Goal: Transaction & Acquisition: Purchase product/service

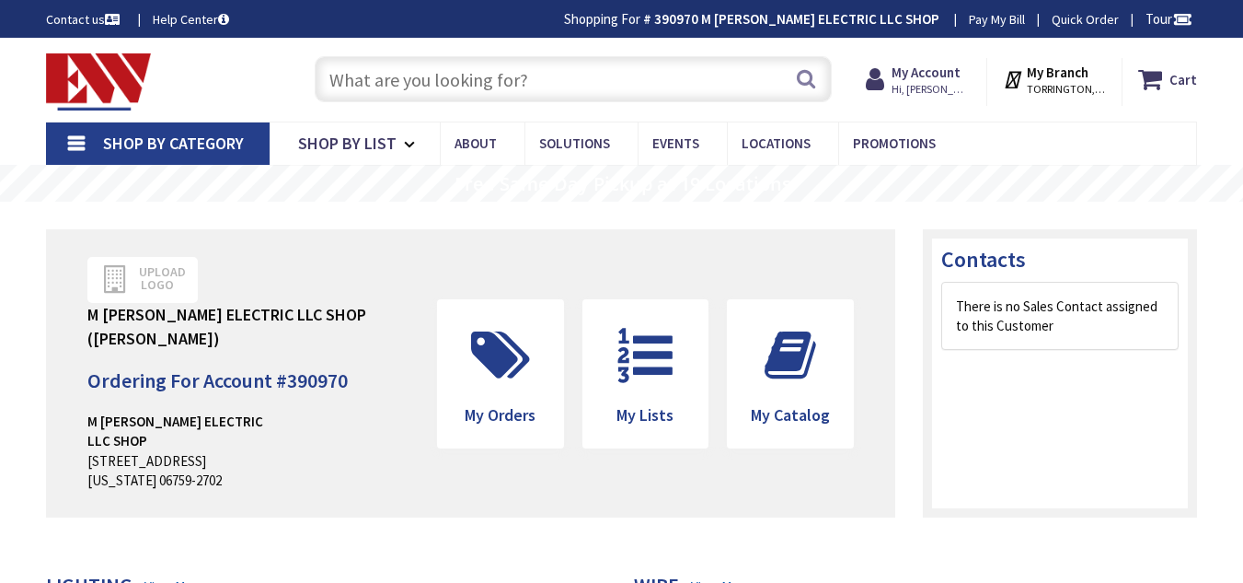
click at [585, 69] on input "text" at bounding box center [573, 79] width 517 height 46
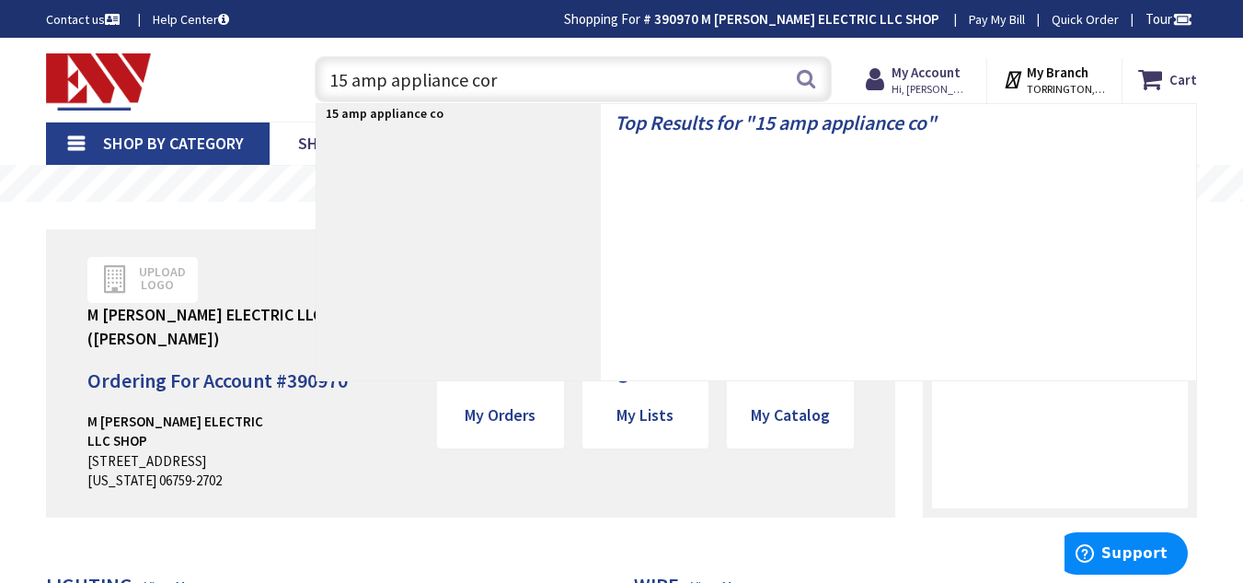
type input "15 amp appliance cord"
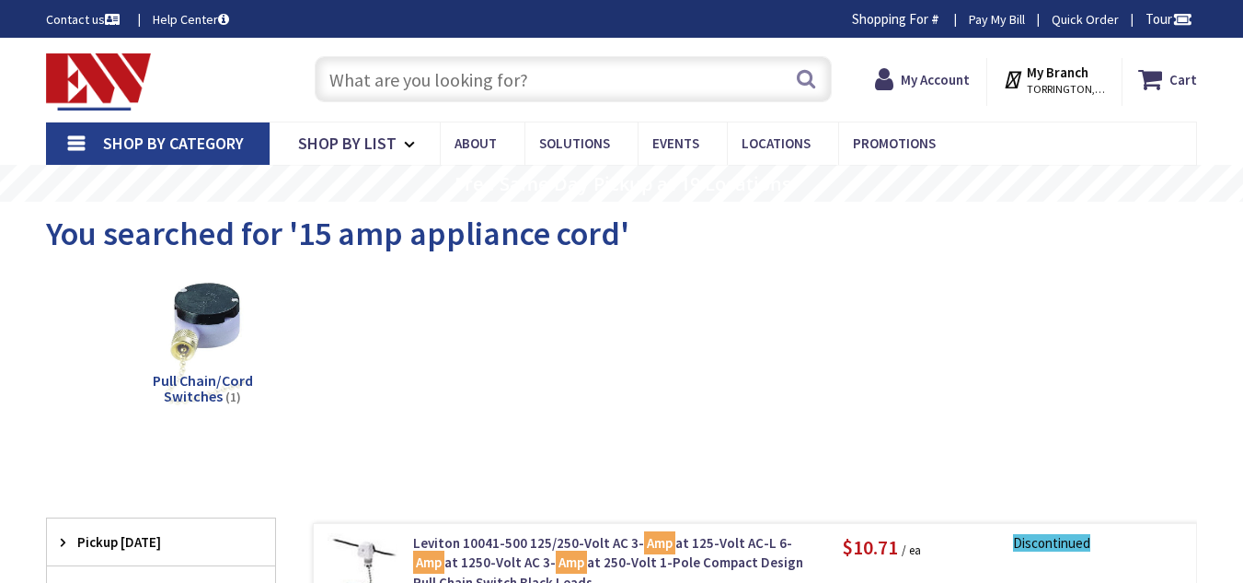
click at [513, 87] on input "text" at bounding box center [573, 79] width 517 height 46
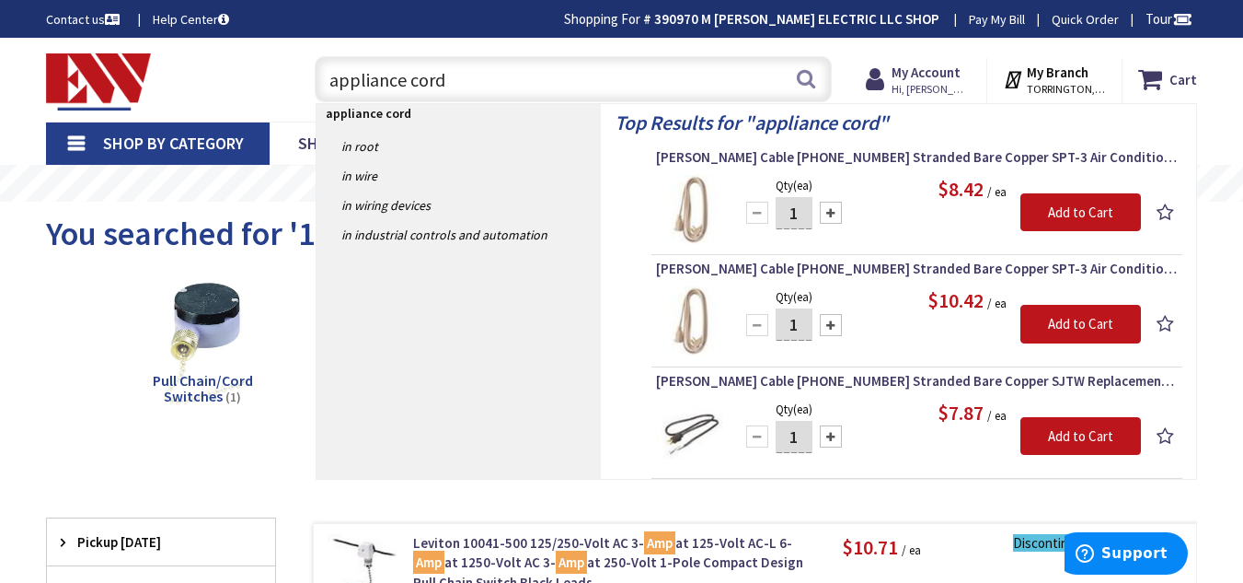
type input "appliance cord"
click at [668, 398] on img at bounding box center [690, 432] width 69 height 69
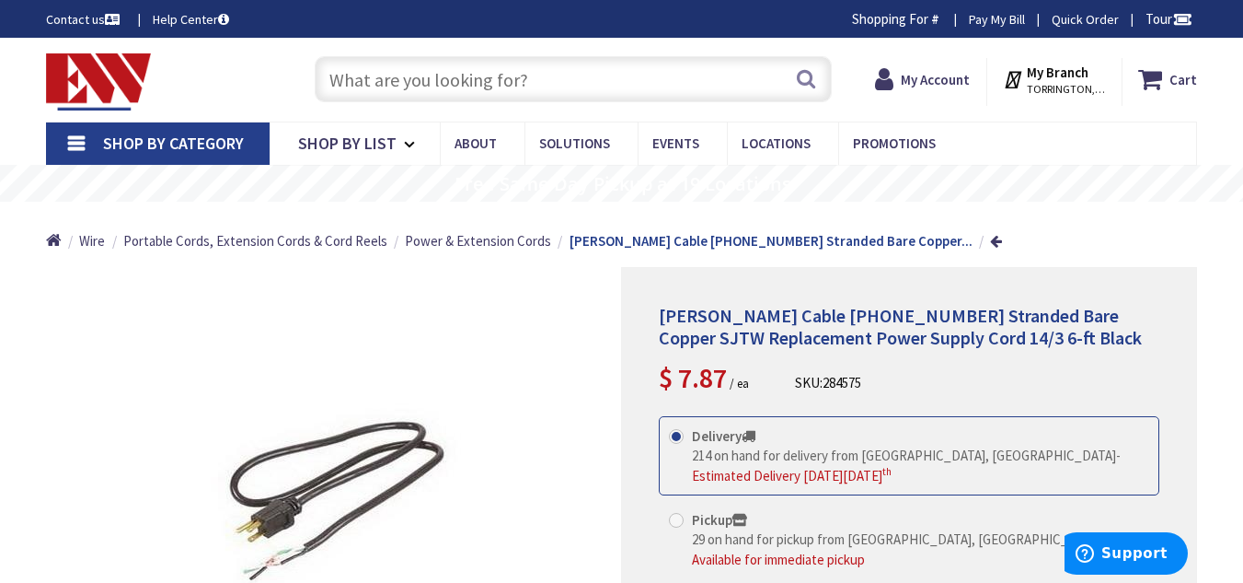
click at [548, 67] on input "text" at bounding box center [573, 79] width 517 height 46
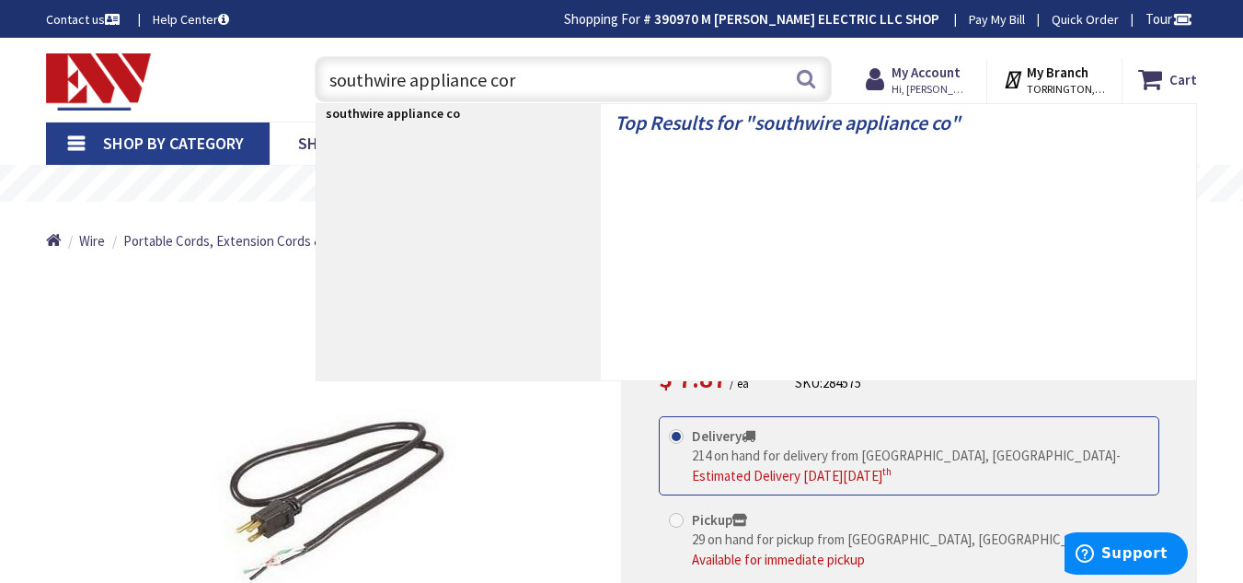
type input "southwire appliance cord"
